Goal: Transaction & Acquisition: Purchase product/service

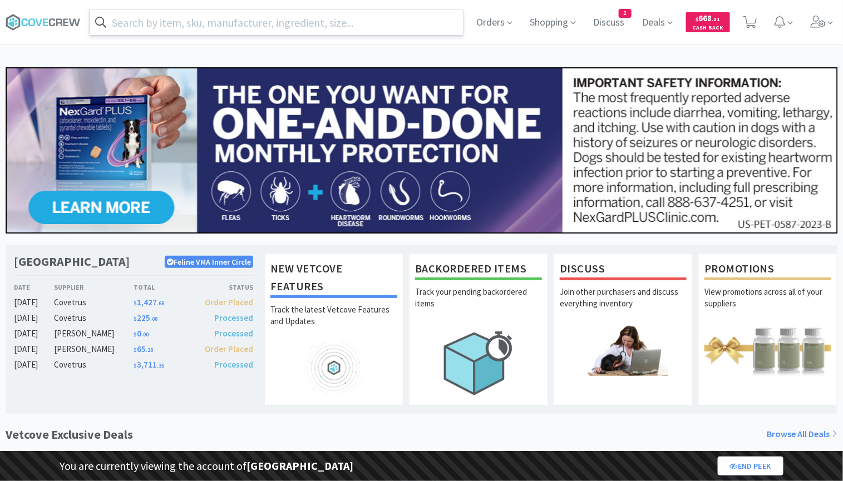
click at [243, 24] on input "text" at bounding box center [276, 22] width 373 height 26
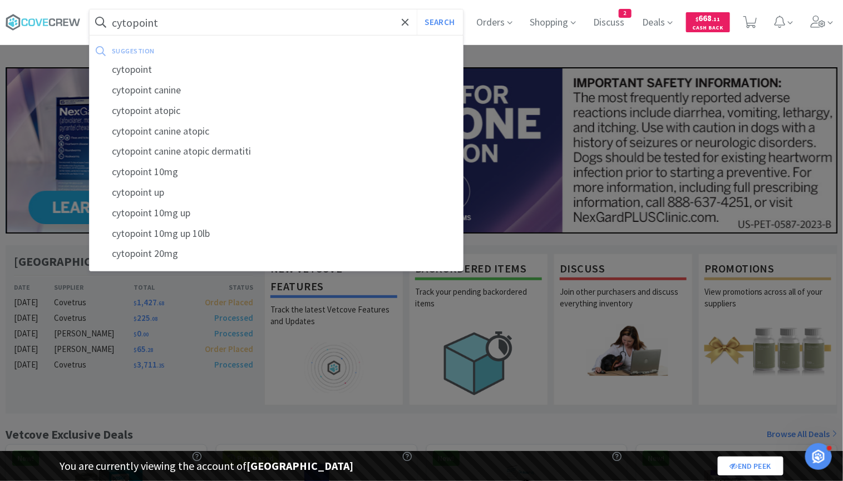
type input "cytopoint"
click at [417, 9] on button "Search" at bounding box center [440, 22] width 46 height 26
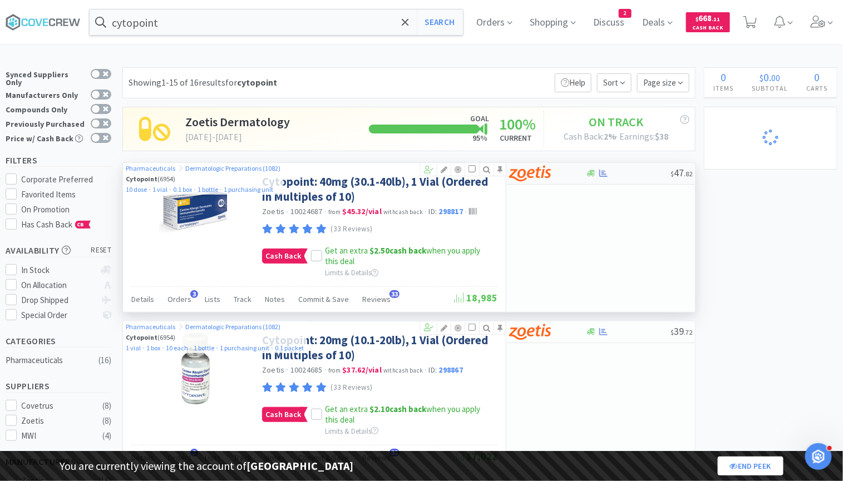
click at [568, 166] on div at bounding box center [539, 173] width 61 height 19
select select "10"
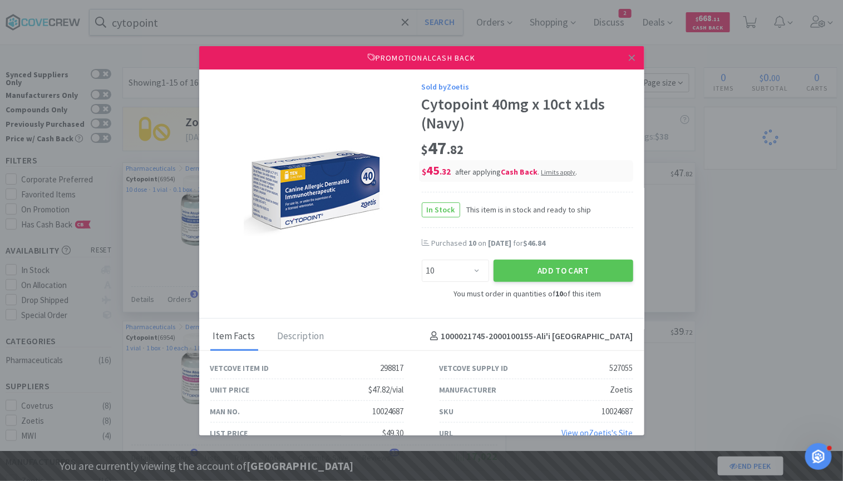
select select "3"
select select "8"
select select "1"
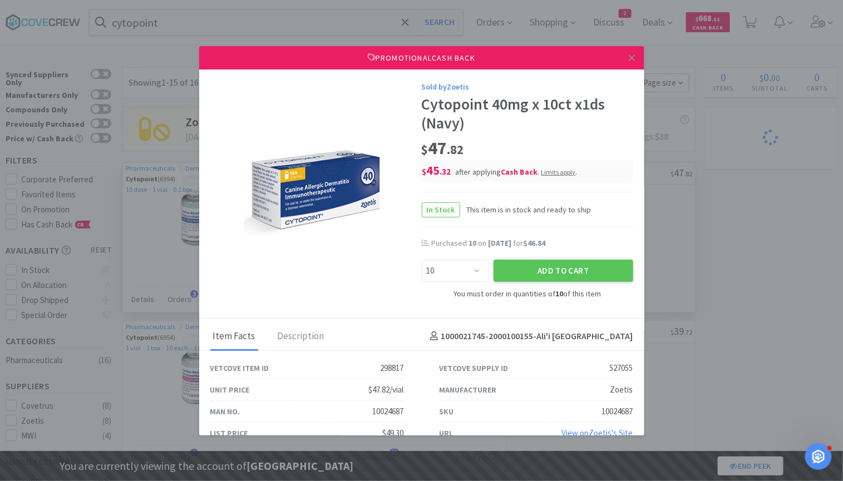
select select "1"
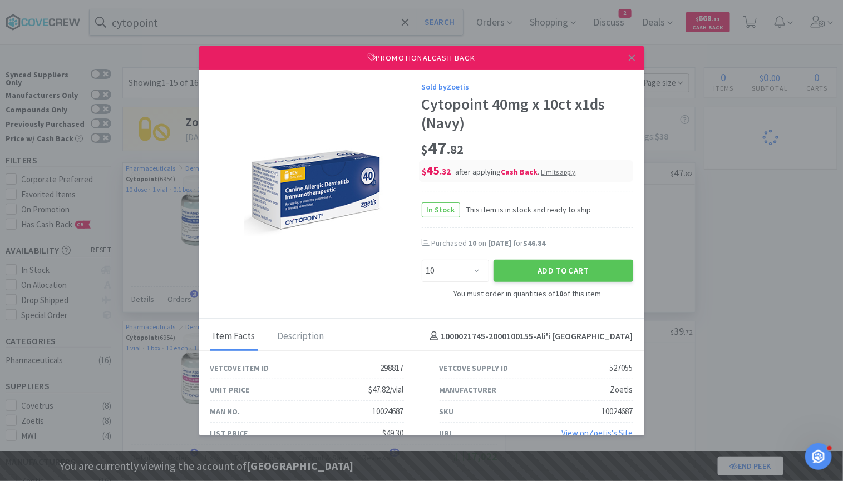
select select "1"
select select "2"
select select "1"
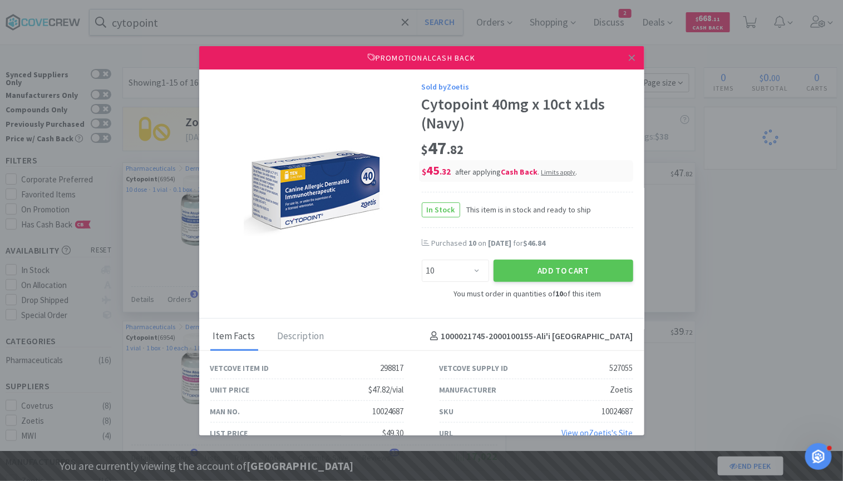
select select "1"
select select "5"
select select "2"
select select "1"
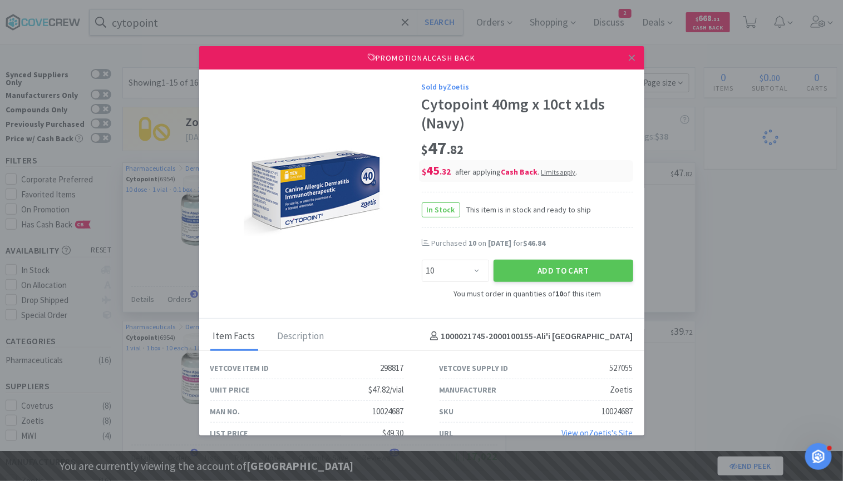
select select "1"
select select "2"
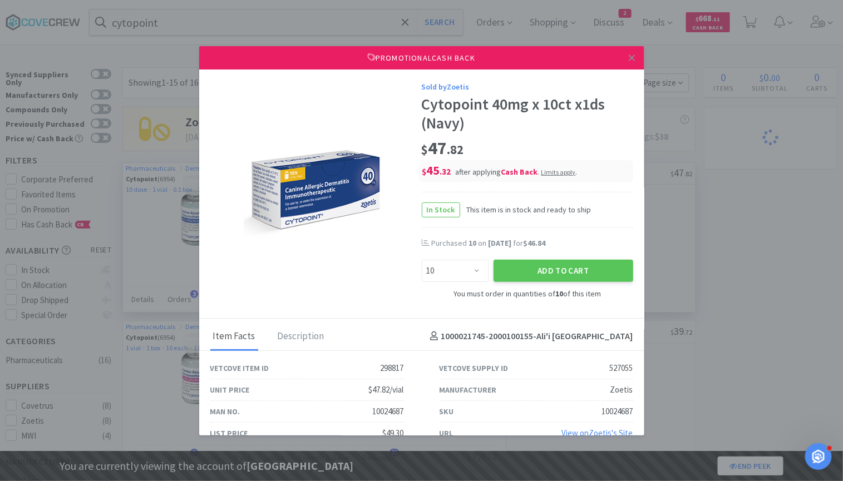
select select "4"
select select "3"
select select "1"
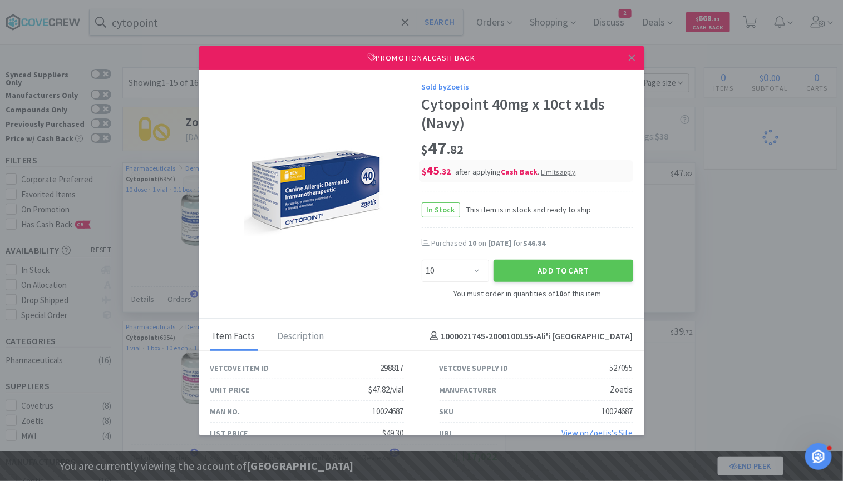
select select "1"
select select "3"
select select "2"
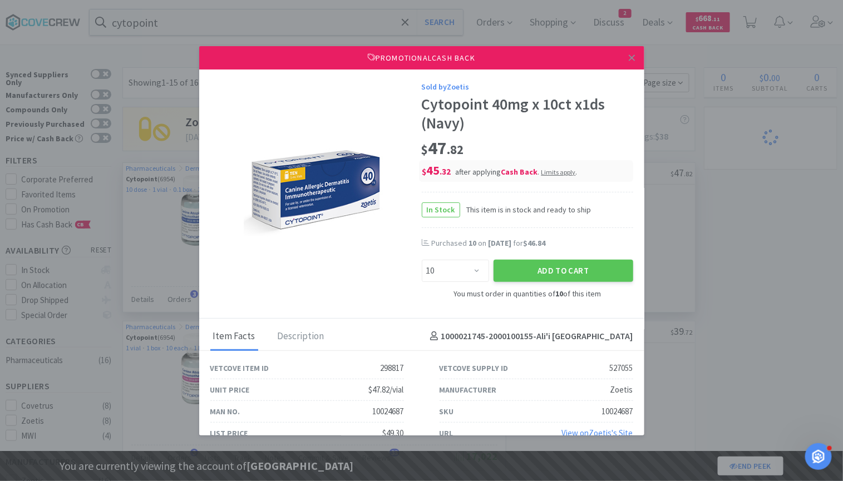
select select "1"
select select "2"
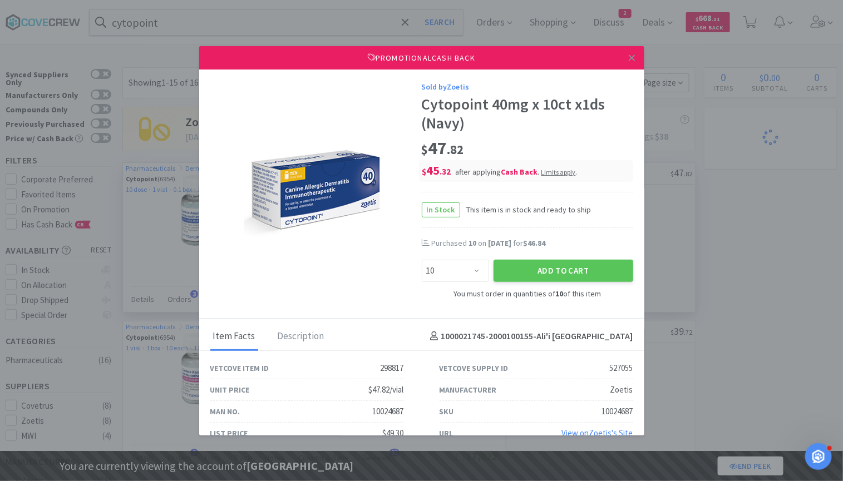
select select "5"
select select "2"
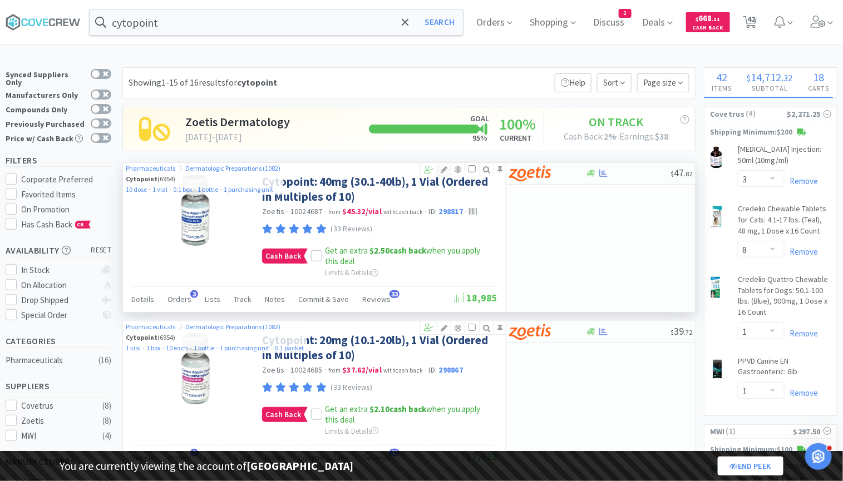
click at [445, 166] on icon at bounding box center [444, 170] width 13 height 8
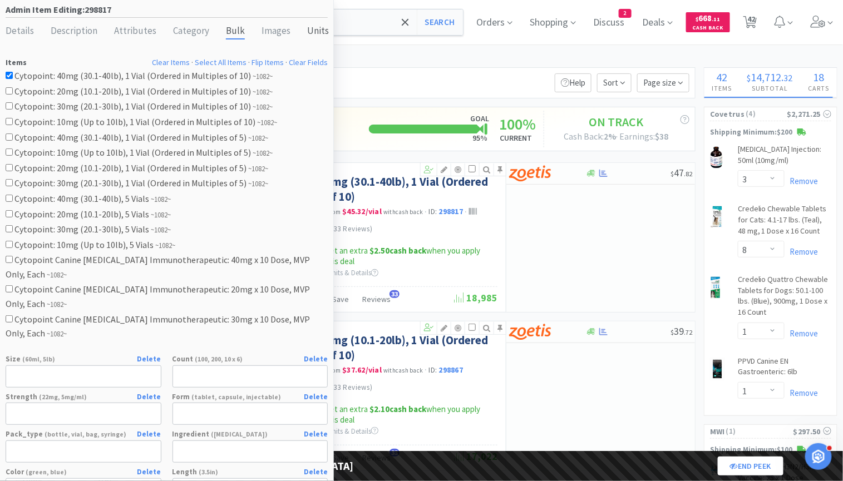
click at [310, 32] on div "Units" at bounding box center [318, 31] width 22 height 16
select select "dose"
select select "vial"
select select "box"
select select "bottle"
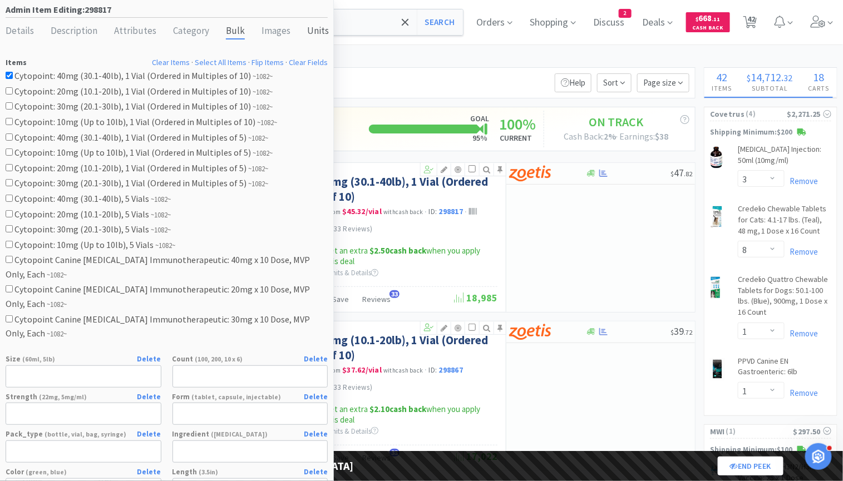
select select "purchasing unit"
